Goal: Task Accomplishment & Management: Manage account settings

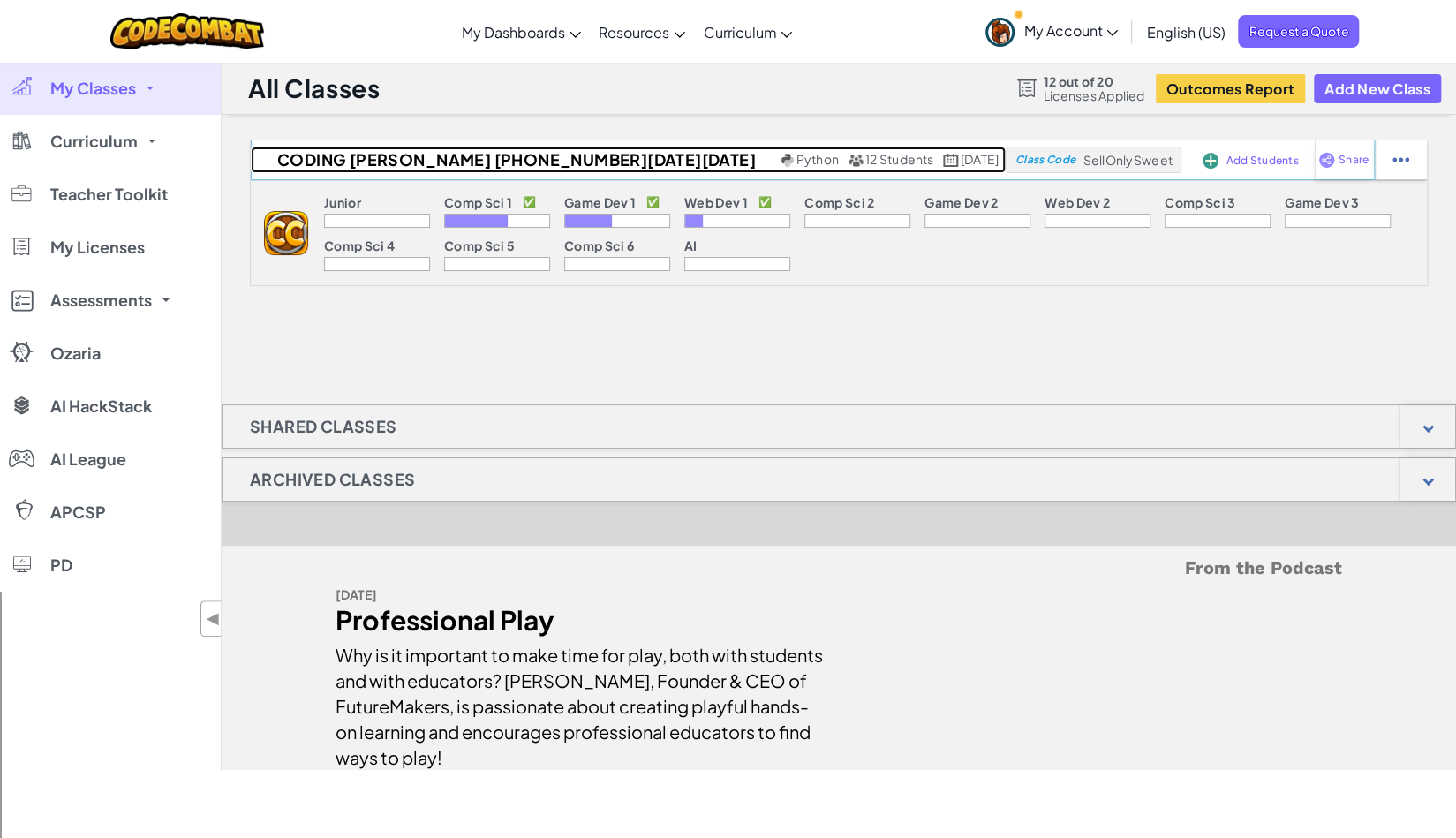
click at [796, 159] on span "Python" at bounding box center [817, 158] width 43 height 15
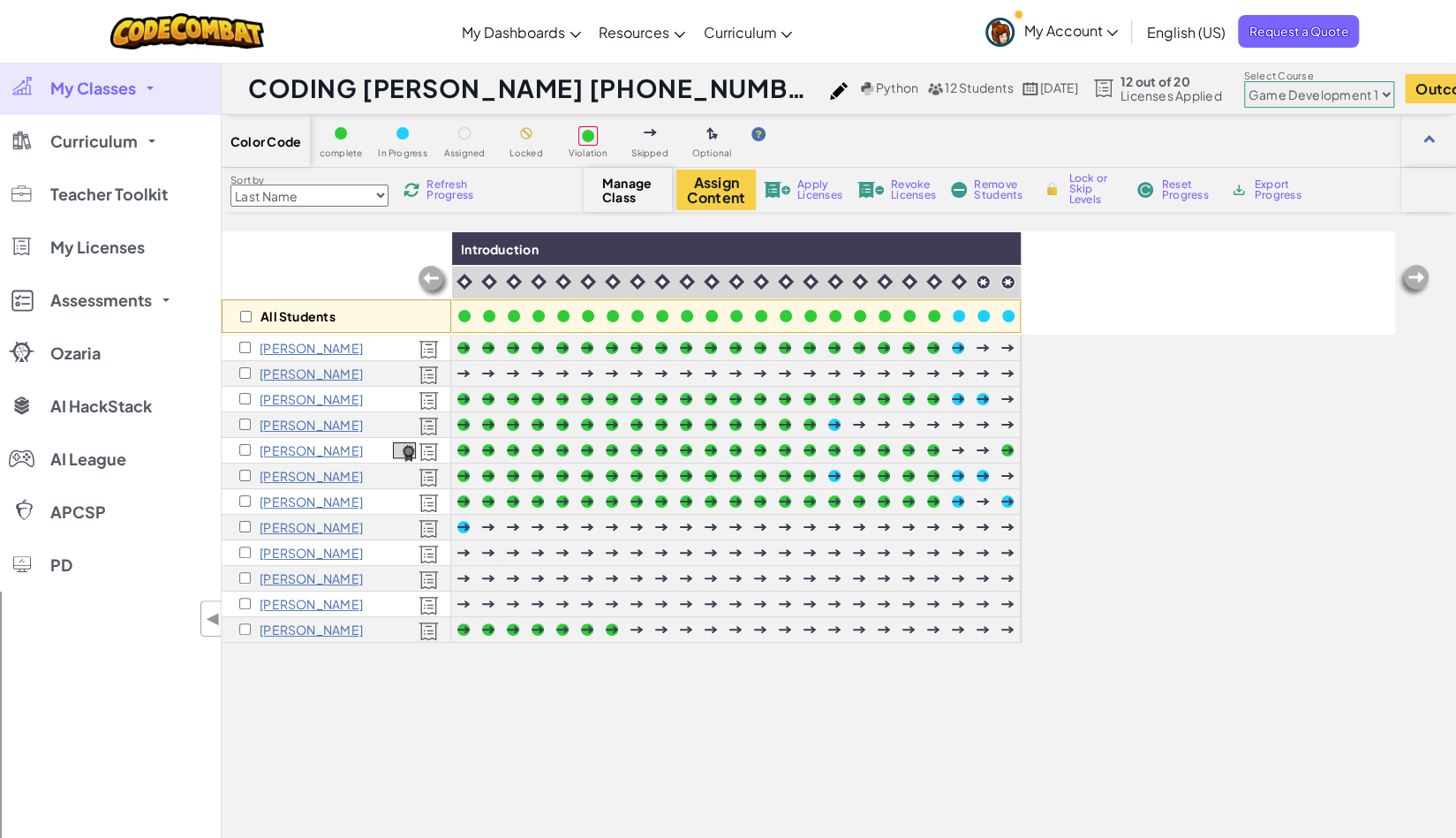
click at [1247, 96] on select "Junior Introduction to Computer Science Game Development 1 Web Development 1 Co…" at bounding box center [1319, 94] width 150 height 26
click at [1245, 81] on select "Junior Introduction to Computer Science Game Development 1 Web Development 1 Co…" at bounding box center [1319, 94] width 150 height 26
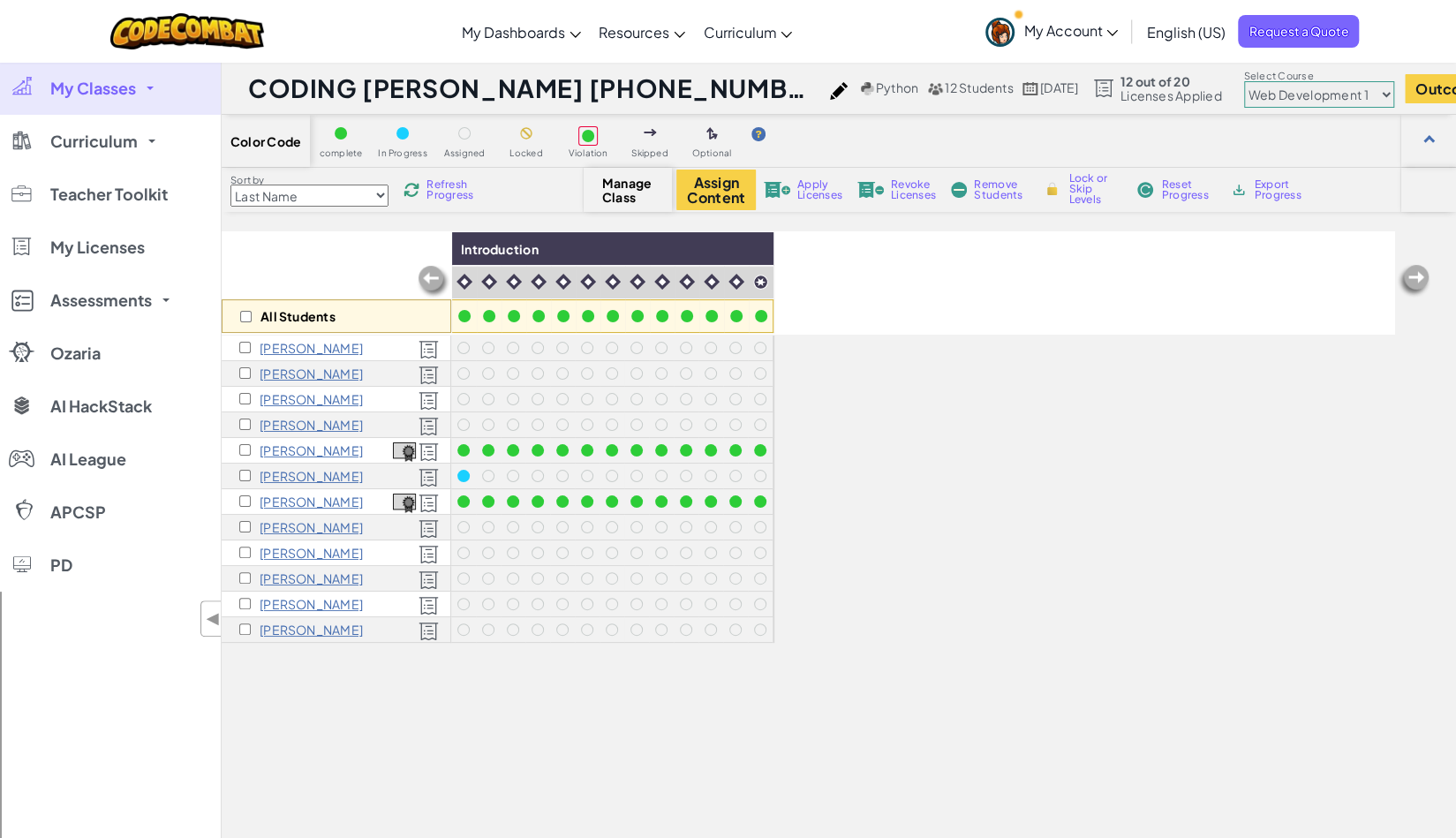
click at [1247, 93] on select "Junior Introduction to Computer Science Game Development 1 Web Development 1 Co…" at bounding box center [1319, 94] width 150 height 26
click at [1245, 81] on select "Junior Introduction to Computer Science Game Development 1 Web Development 1 Co…" at bounding box center [1319, 94] width 150 height 26
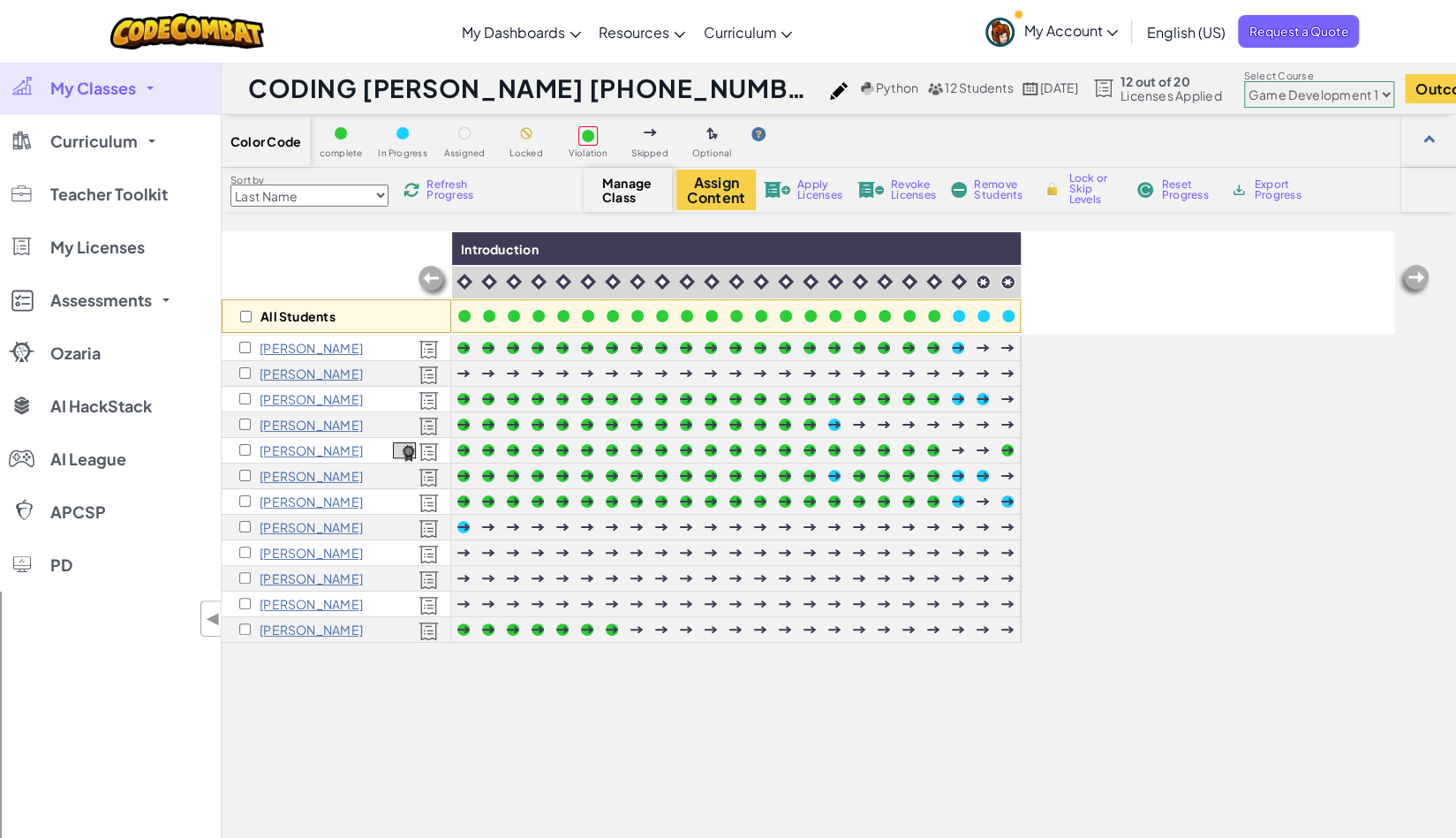
click at [1247, 95] on select "Junior Introduction to Computer Science Game Development 1 Web Development 1 Co…" at bounding box center [1319, 94] width 150 height 26
select select "560f1a9f22961295f9427742"
click at [1245, 81] on select "Junior Introduction to Computer Science Game Development 1 Web Development 1 Co…" at bounding box center [1319, 94] width 150 height 26
